Goal: Task Accomplishment & Management: Complete application form

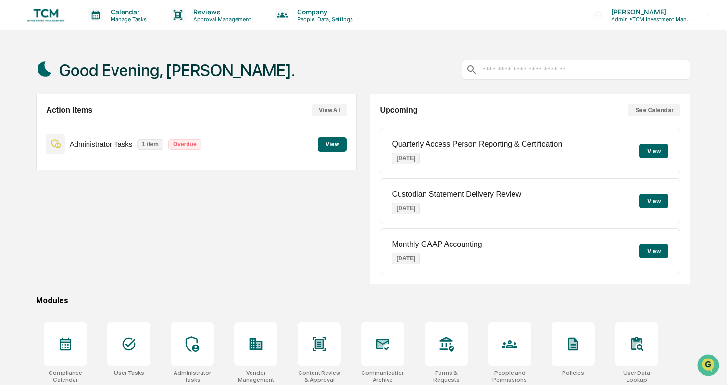
click at [340, 146] on button "View" at bounding box center [332, 144] width 29 height 14
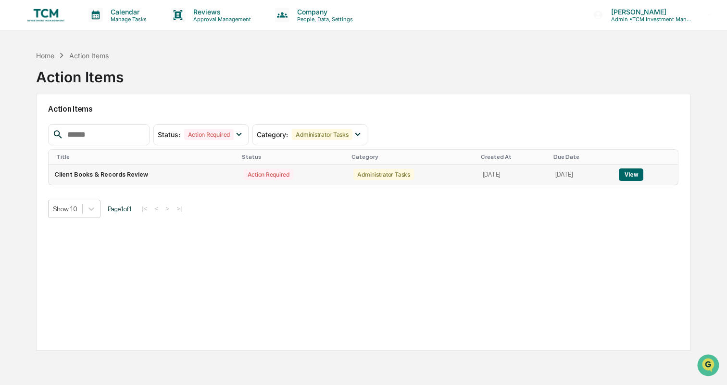
click at [636, 172] on button "View" at bounding box center [631, 174] width 25 height 13
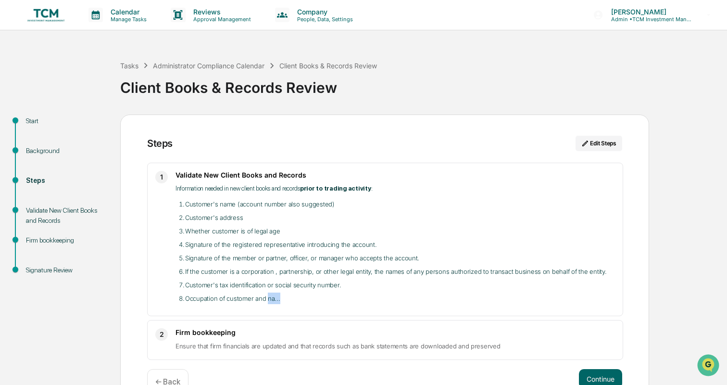
drag, startPoint x: 267, startPoint y: 299, endPoint x: 289, endPoint y: 300, distance: 22.2
click at [289, 300] on li "Occupation of customer and na..." at bounding box center [400, 299] width 430 height 12
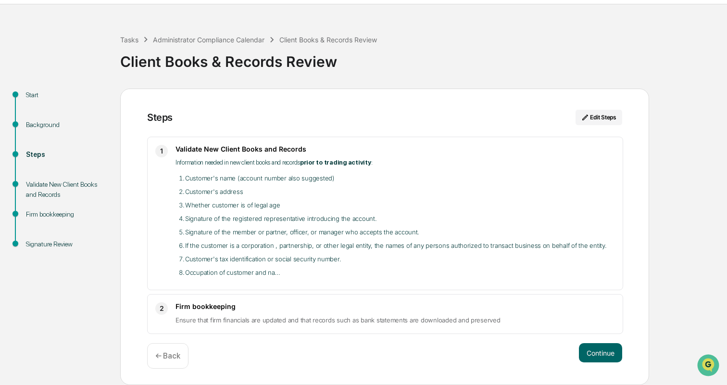
scroll to position [26, 0]
click at [604, 356] on button "Continue" at bounding box center [600, 352] width 43 height 19
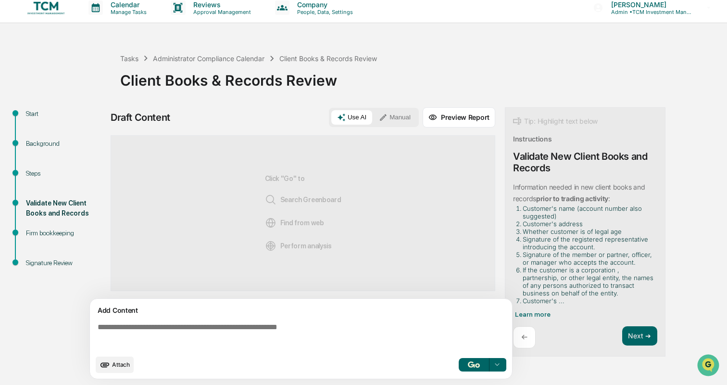
scroll to position [8, 0]
click at [542, 313] on span "Learn more" at bounding box center [533, 314] width 36 height 8
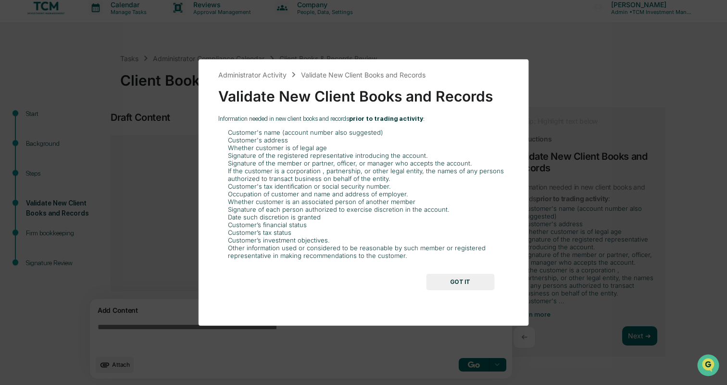
click at [468, 280] on button "GOT IT" at bounding box center [460, 282] width 68 height 16
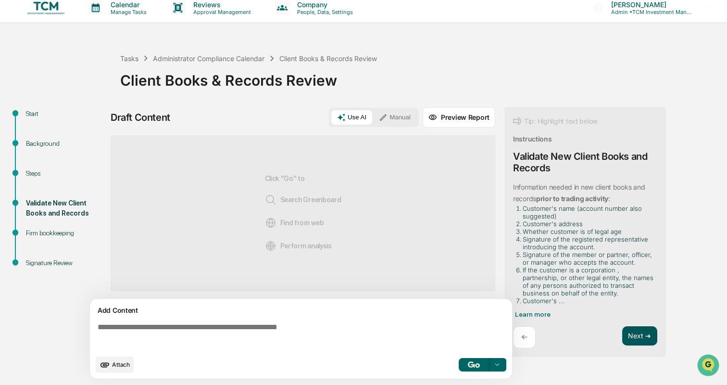
click at [641, 338] on button "Next ➔" at bounding box center [640, 336] width 35 height 20
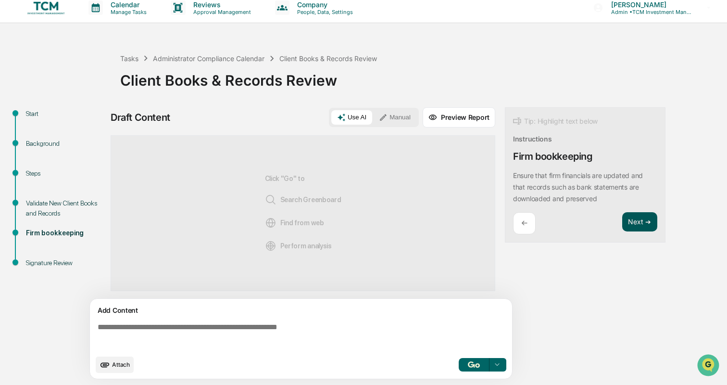
click at [637, 215] on button "Next ➔" at bounding box center [640, 222] width 35 height 20
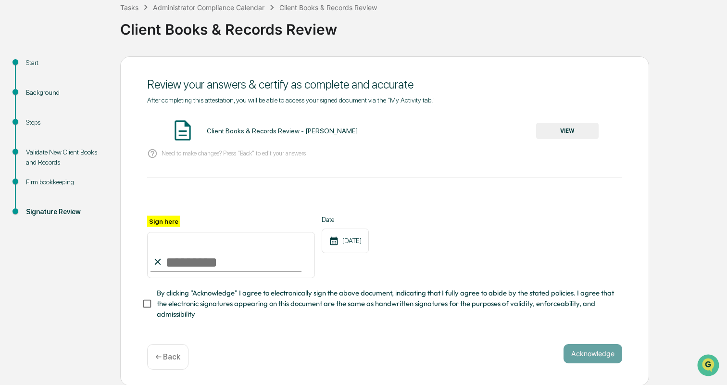
scroll to position [58, 0]
click at [178, 265] on input "Sign here" at bounding box center [231, 255] width 168 height 46
type input "**********"
click at [329, 320] on div "**********" at bounding box center [384, 216] width 475 height 238
click at [601, 352] on button "Acknowledge" at bounding box center [593, 353] width 59 height 19
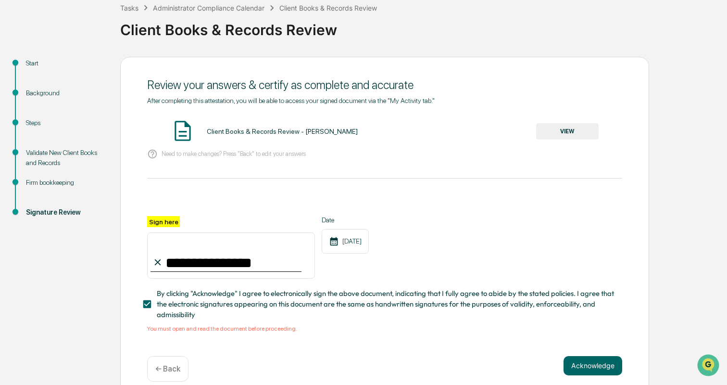
click at [575, 125] on button "VIEW" at bounding box center [567, 131] width 63 height 16
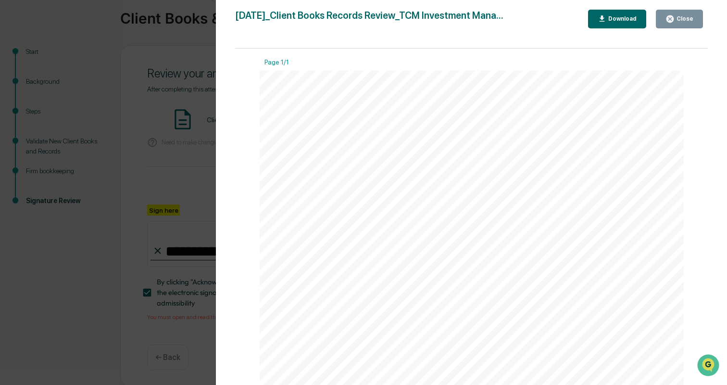
scroll to position [0, 0]
click at [688, 21] on div "Close" at bounding box center [684, 18] width 19 height 7
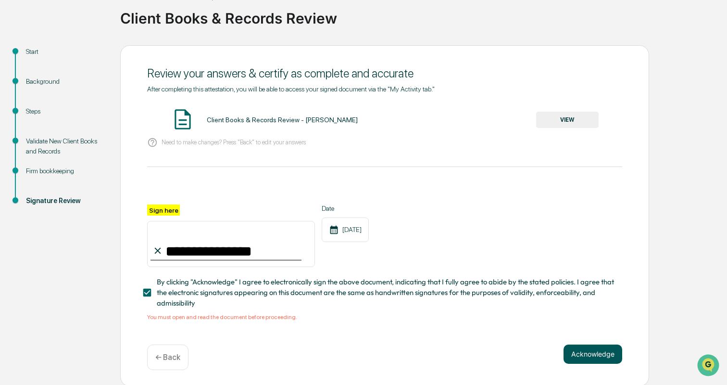
click at [581, 347] on button "Acknowledge" at bounding box center [593, 353] width 59 height 19
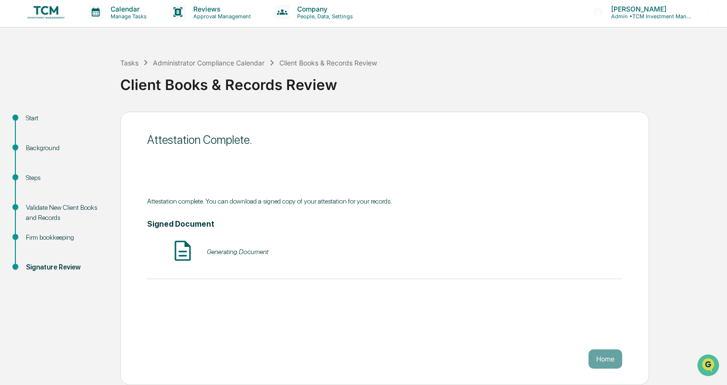
scroll to position [3, 0]
click at [606, 360] on button "Home" at bounding box center [606, 358] width 34 height 19
